Goal: Task Accomplishment & Management: Manage account settings

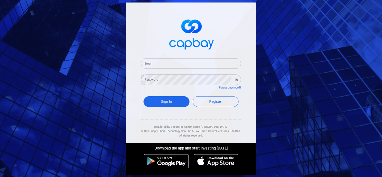
click at [192, 70] on form "Email Email Password Password Forgot password? Sign In Register" at bounding box center [191, 83] width 100 height 62
click at [194, 64] on input "Email" at bounding box center [191, 63] width 100 height 11
type input "[EMAIL_ADDRESS][DOMAIN_NAME]"
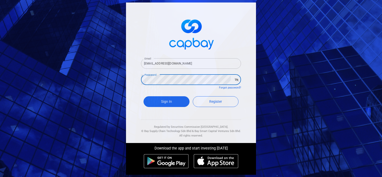
click at [144, 96] on button "Sign In" at bounding box center [167, 101] width 46 height 11
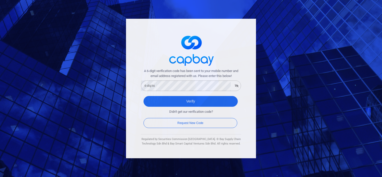
click at [188, 79] on div "A 6-digit verification code has been sent to your mobile number and email addre…" at bounding box center [191, 80] width 100 height 23
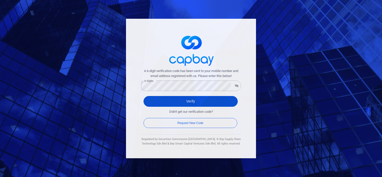
drag, startPoint x: 188, startPoint y: 94, endPoint x: 187, endPoint y: 105, distance: 10.8
click at [188, 94] on div "Verify" at bounding box center [191, 103] width 100 height 18
click at [187, 105] on button "Verify" at bounding box center [191, 101] width 94 height 11
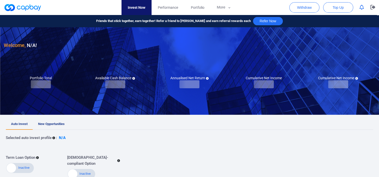
checkbox input "true"
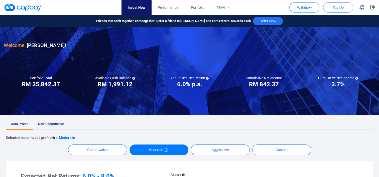
click at [359, 9] on icon "button" at bounding box center [361, 7] width 5 height 5
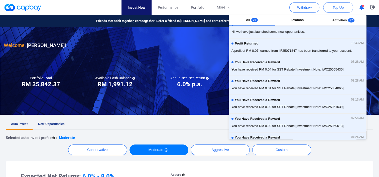
scroll to position [100, 0]
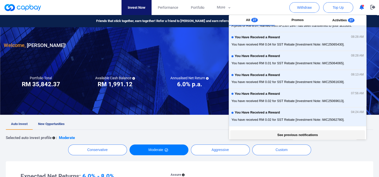
click at [297, 131] on button "See previous notifications" at bounding box center [297, 135] width 134 height 10
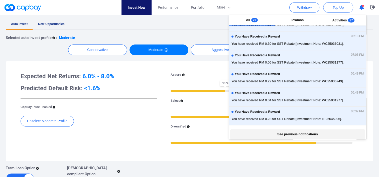
click at [289, 132] on button "See previous notifications" at bounding box center [297, 134] width 134 height 10
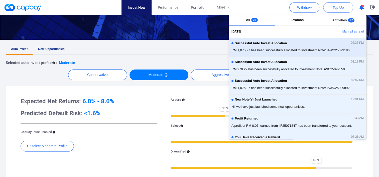
scroll to position [0, 0]
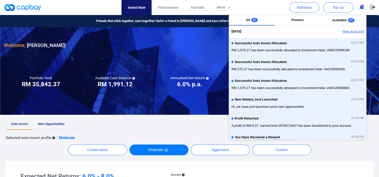
click at [346, 31] on button "Mark all as read" at bounding box center [339, 32] width 54 height 9
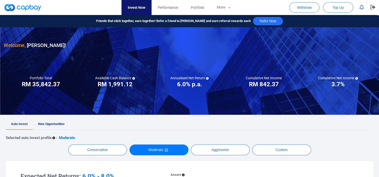
click at [184, 107] on div at bounding box center [189, 71] width 379 height 88
